Goal: Answer question/provide support

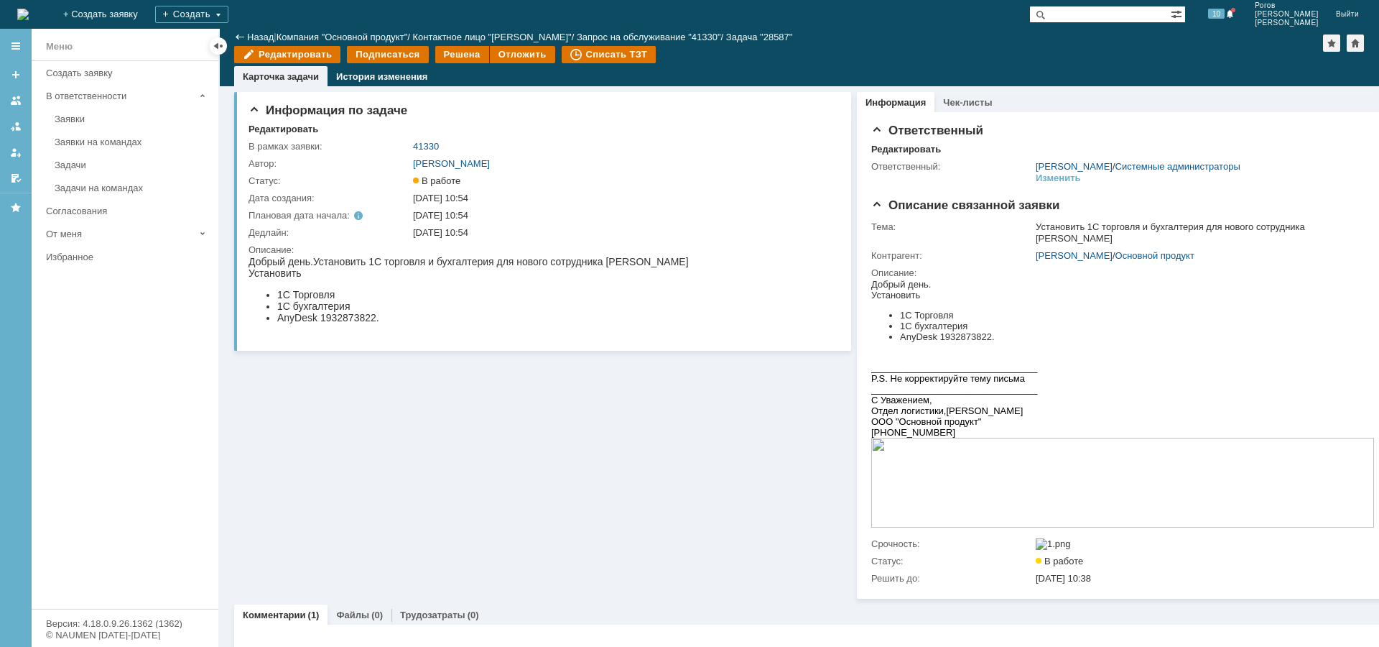
scroll to position [161, 0]
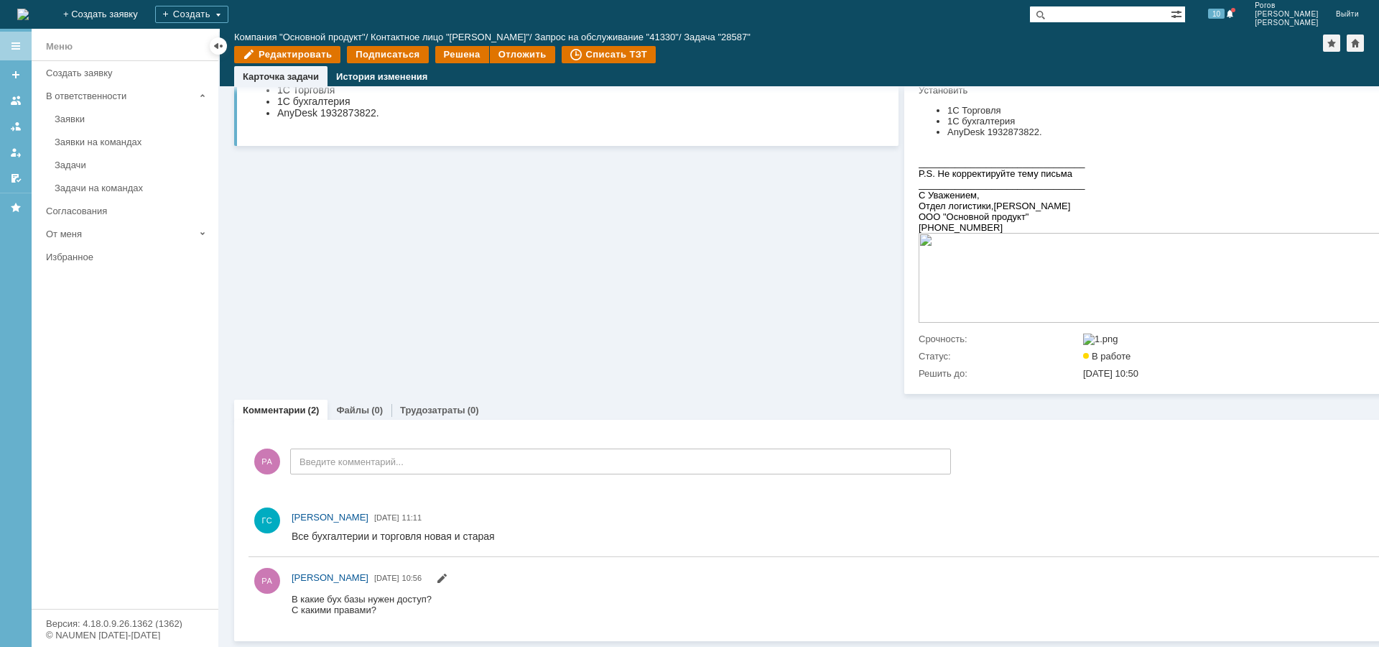
scroll to position [222, 0]
drag, startPoint x: 337, startPoint y: 538, endPoint x: 501, endPoint y: 542, distance: 164.6
click at [501, 542] on html "Все бухгалтерии и торговля новая и старая" at bounding box center [854, 536] width 1124 height 13
click at [420, 537] on span "Все бухгалтерии и торговля новая и старая" at bounding box center [393, 535] width 203 height 11
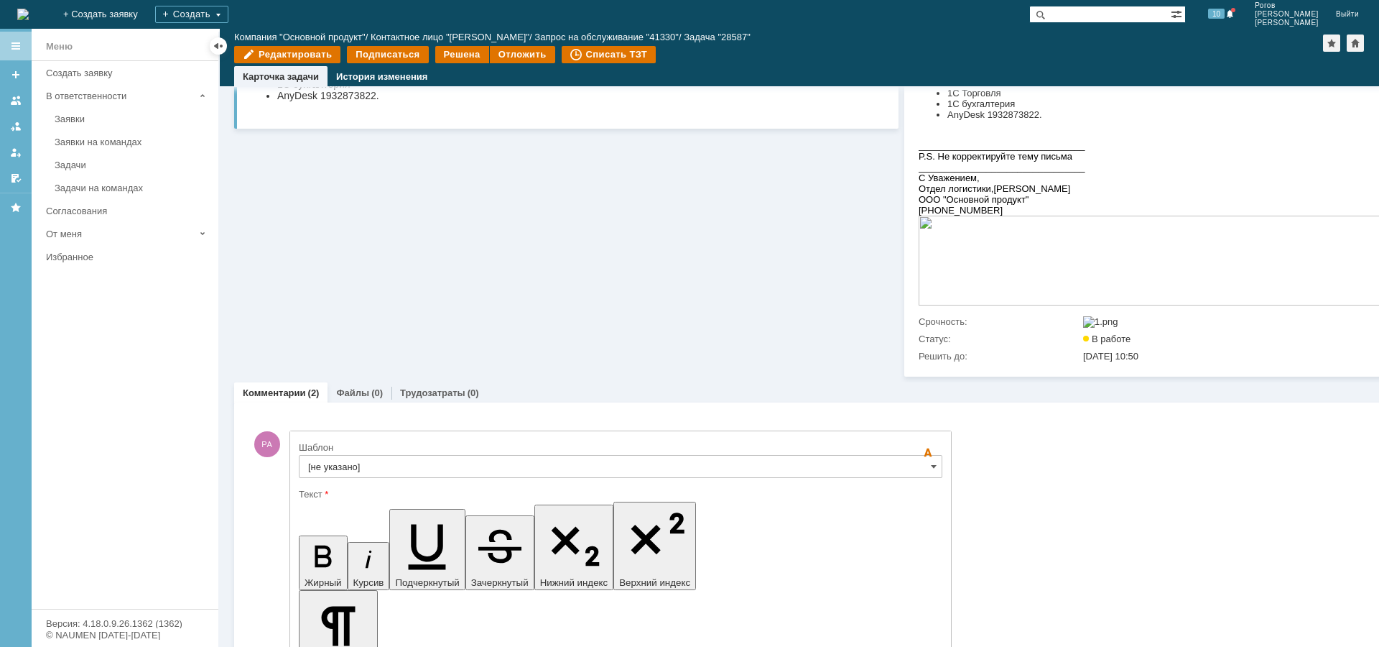
scroll to position [0, 0]
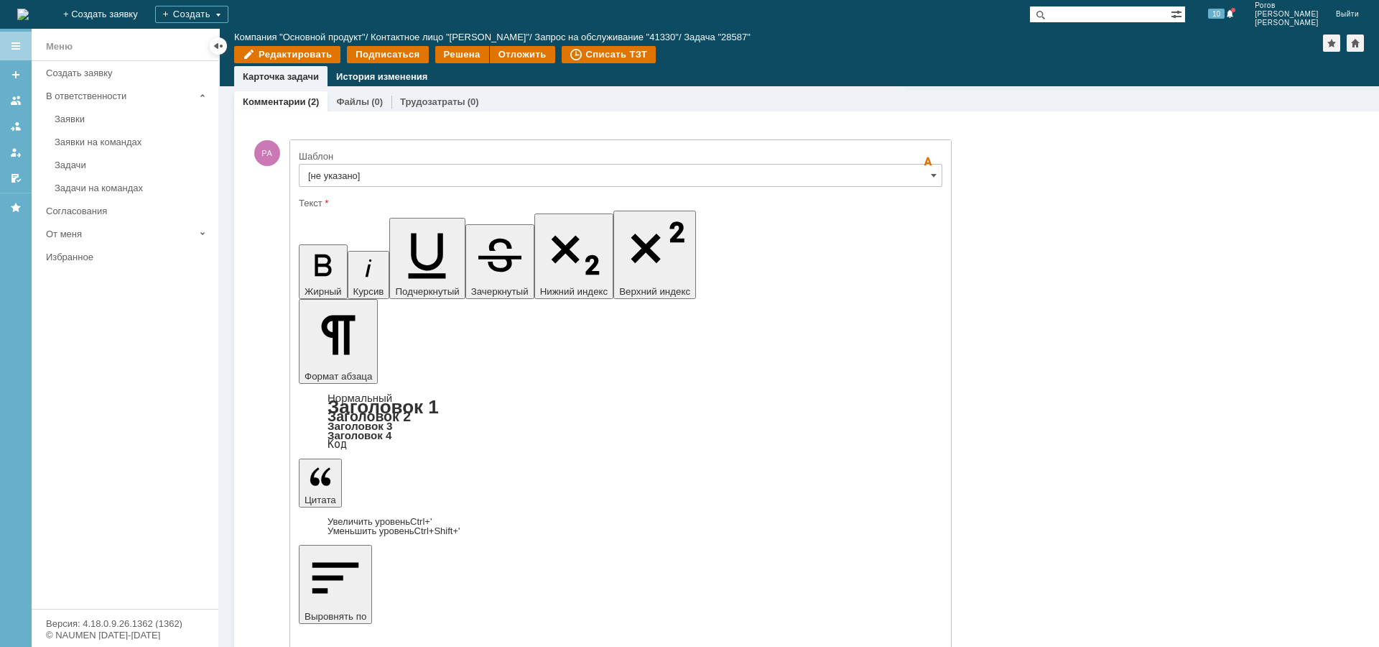
scroll to position [515, 0]
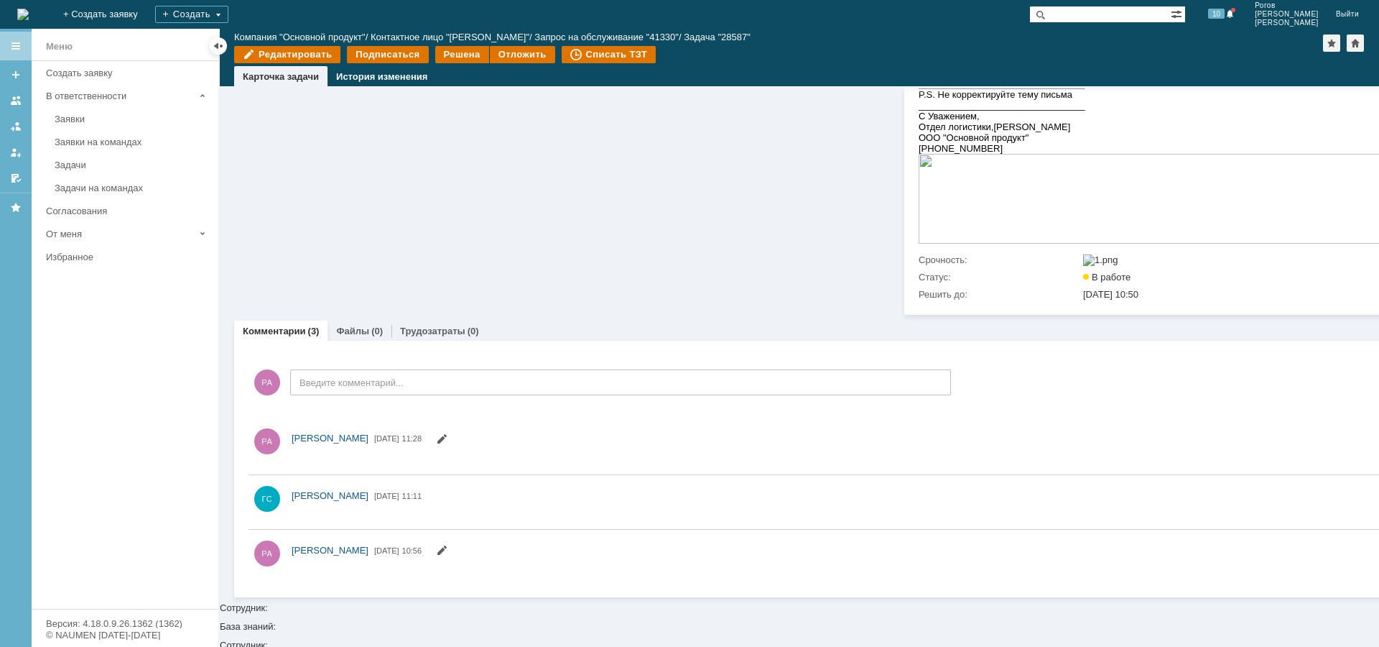
scroll to position [0, 0]
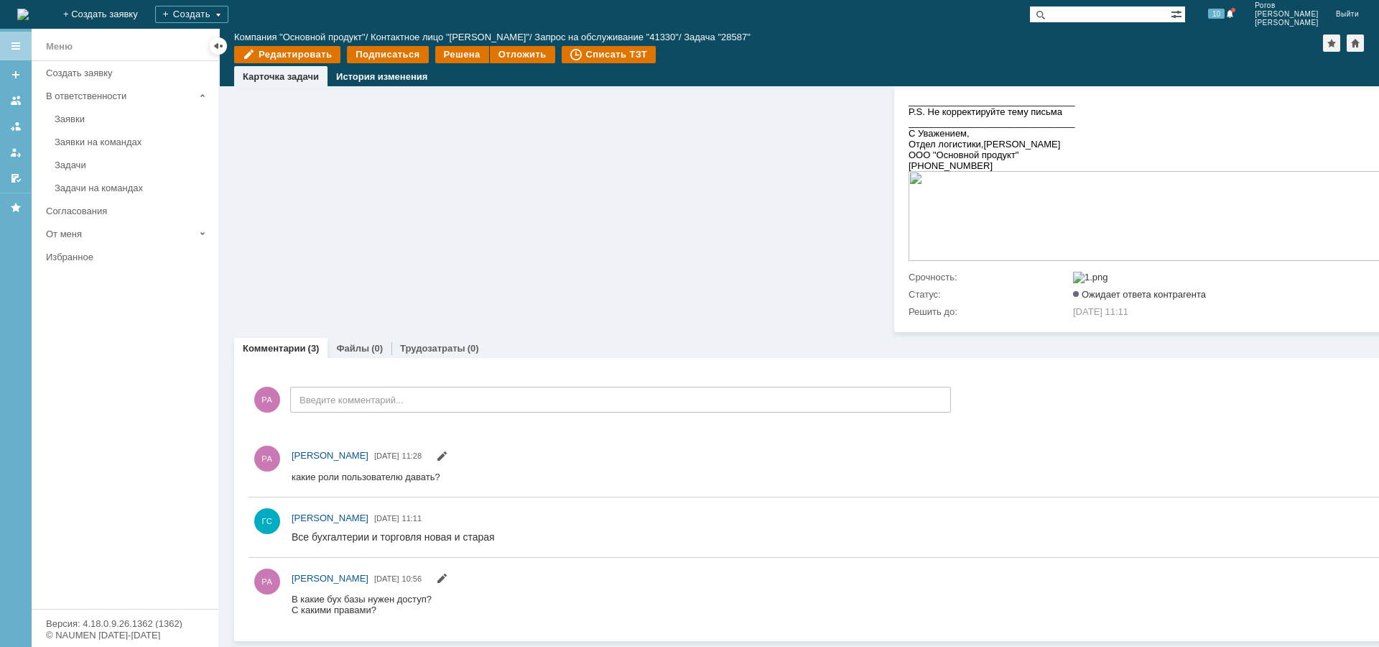
scroll to position [284, 0]
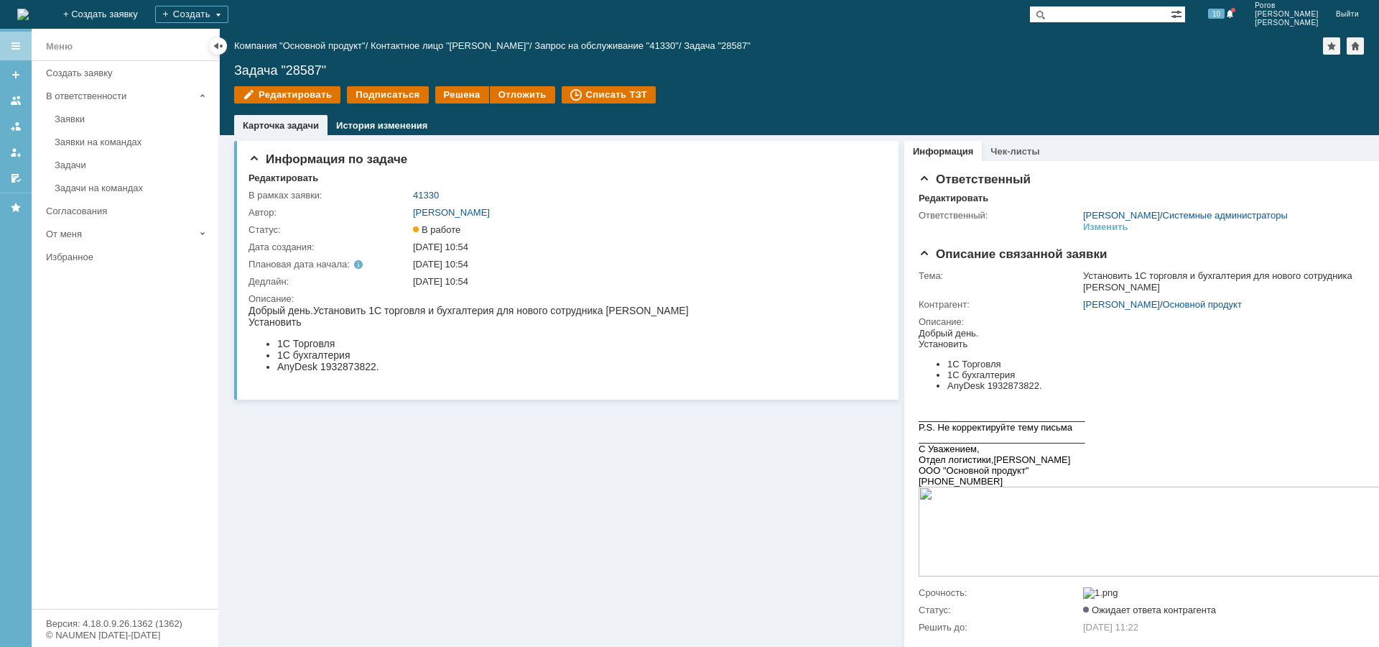
drag, startPoint x: 317, startPoint y: 309, endPoint x: 680, endPoint y: 315, distance: 362.8
click at [689, 311] on span "Установить 1С торговля и бухгалтерия для нового сотрудника [PERSON_NAME]" at bounding box center [501, 310] width 376 height 11
copy span "Установить 1С торговля и бухгалтерия для нового сотрудника [PERSON_NAME]"
